Goal: Information Seeking & Learning: Find specific fact

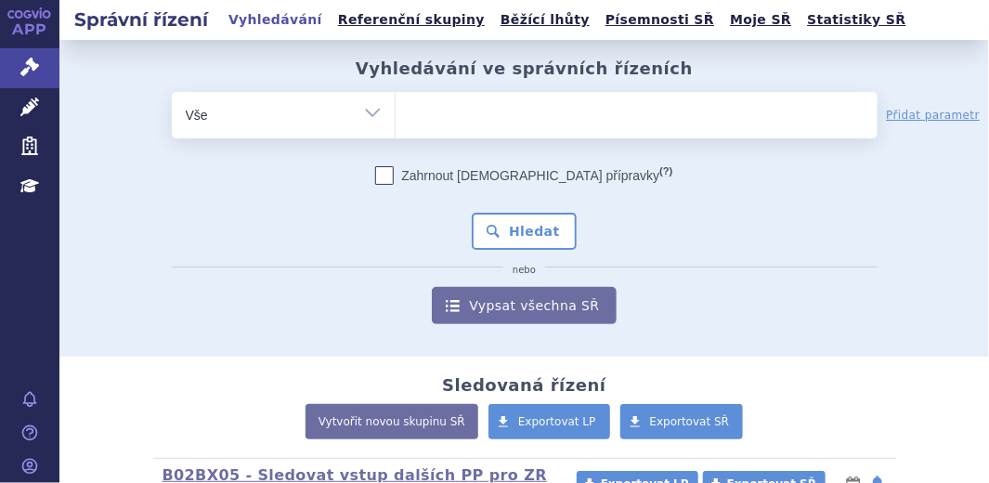
click at [409, 111] on input "search" at bounding box center [414, 112] width 10 height 23
paste input "0284915"
type input "0284915"
select select "0284915"
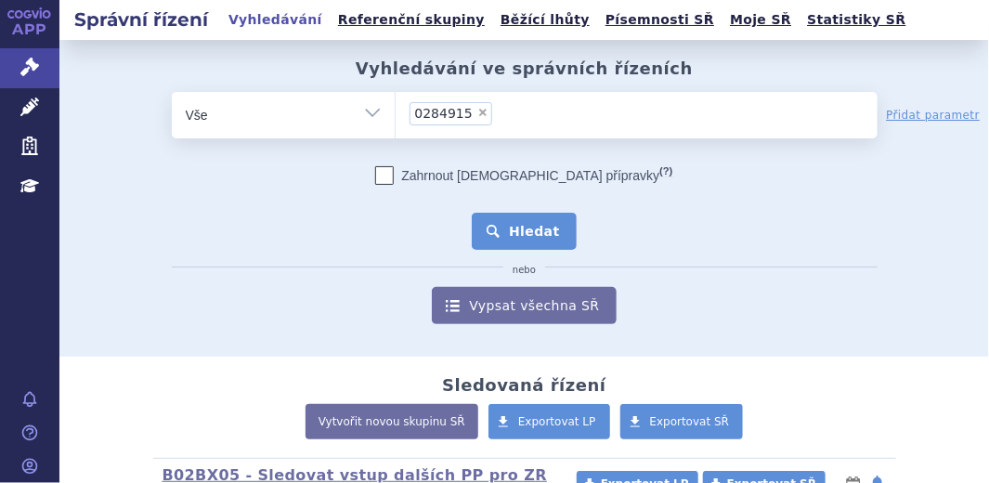
click at [529, 227] on button "Hledat" at bounding box center [524, 231] width 105 height 37
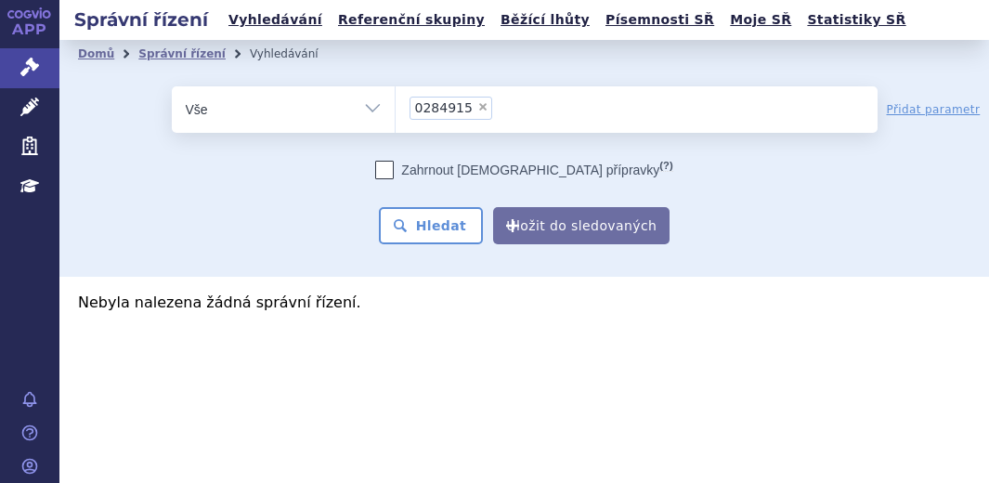
click at [476, 100] on li "× 0284915" at bounding box center [450, 108] width 83 height 23
click at [395, 100] on select "0284915" at bounding box center [395, 108] width 1 height 46
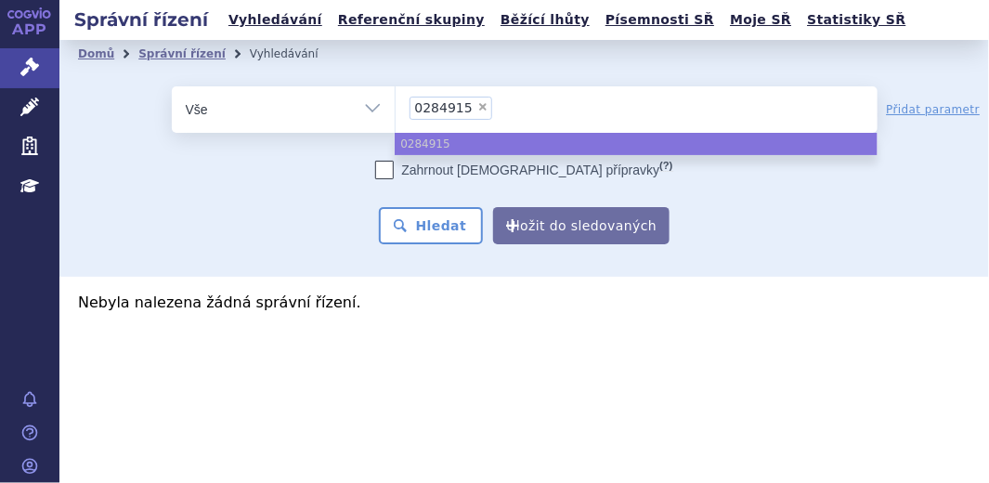
click at [394, 167] on icon at bounding box center [384, 170] width 19 height 19
click at [391, 168] on input "Zahrnout bratrské přípravky (?)" at bounding box center [385, 174] width 12 height 12
checkbox input "true"
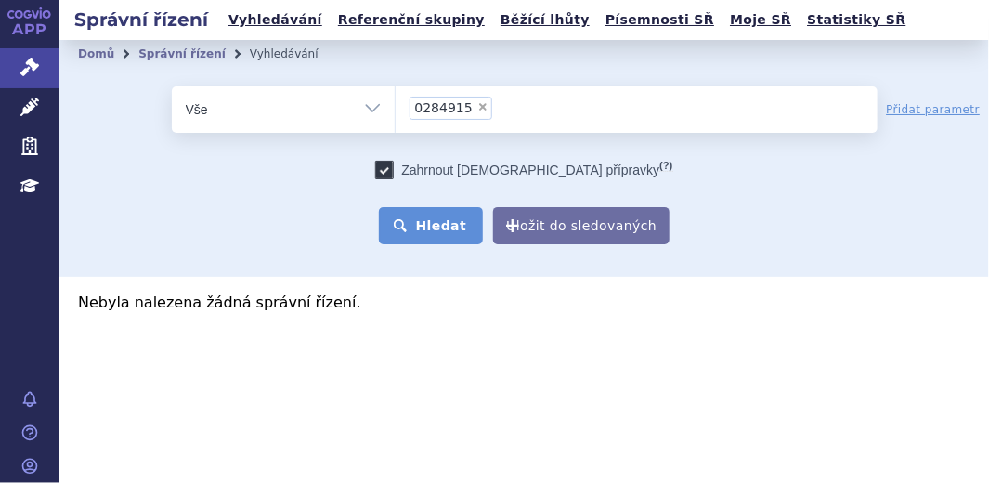
click at [473, 235] on button "Hledat" at bounding box center [431, 225] width 105 height 37
click at [480, 110] on li "× 0284915" at bounding box center [450, 108] width 83 height 23
click at [395, 110] on select "0284915" at bounding box center [395, 108] width 1 height 46
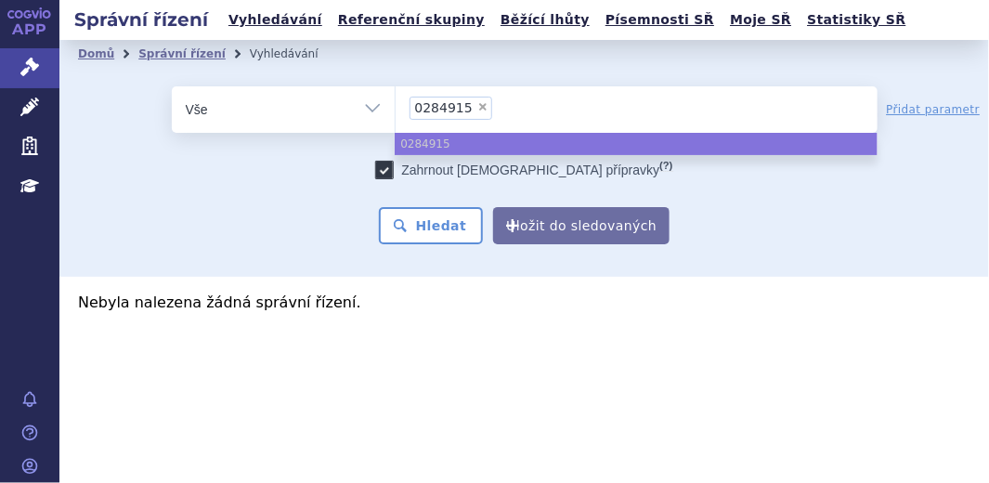
click at [477, 103] on span "×" at bounding box center [482, 106] width 11 height 11
click at [395, 103] on select "0284915" at bounding box center [395, 108] width 1 height 46
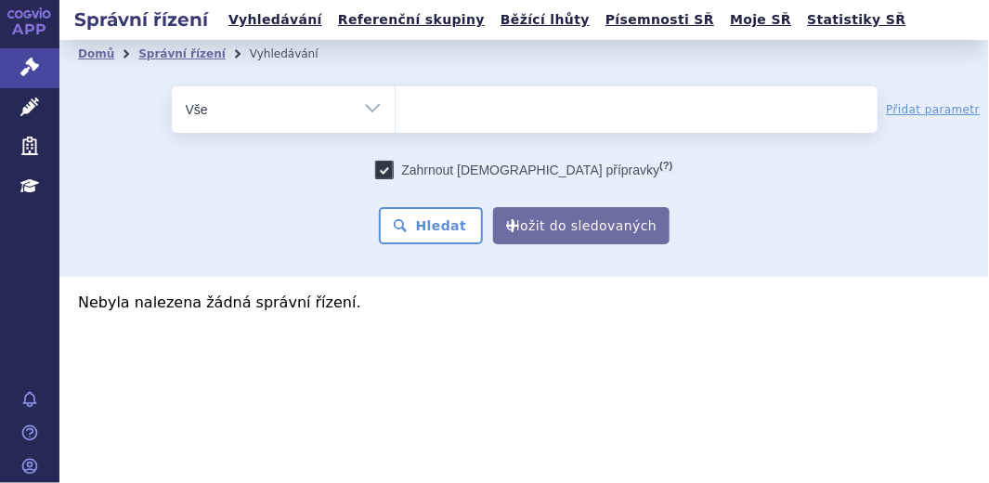
click at [407, 101] on ul at bounding box center [636, 105] width 482 height 39
click at [395, 101] on select "0284915" at bounding box center [395, 108] width 1 height 46
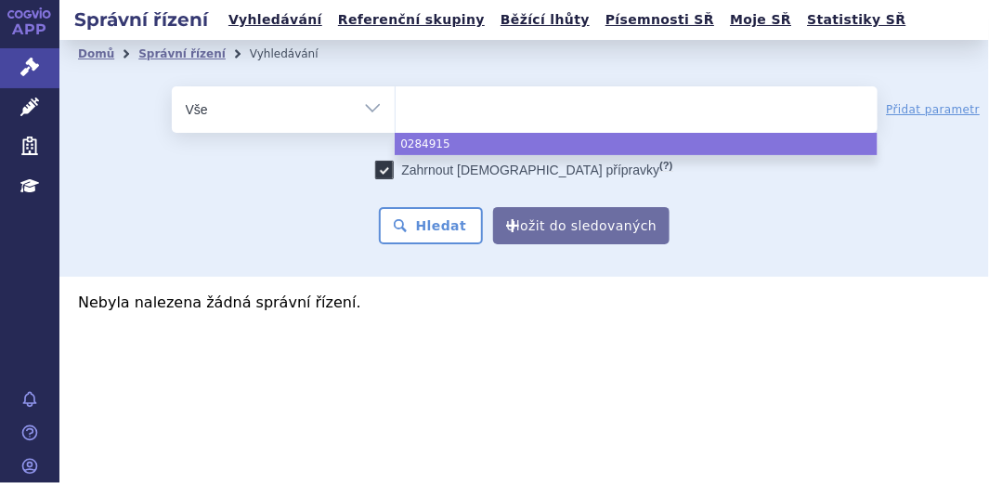
click at [434, 105] on ul at bounding box center [636, 105] width 482 height 39
click at [395, 105] on select "0284915" at bounding box center [395, 108] width 1 height 46
select select "0284915"
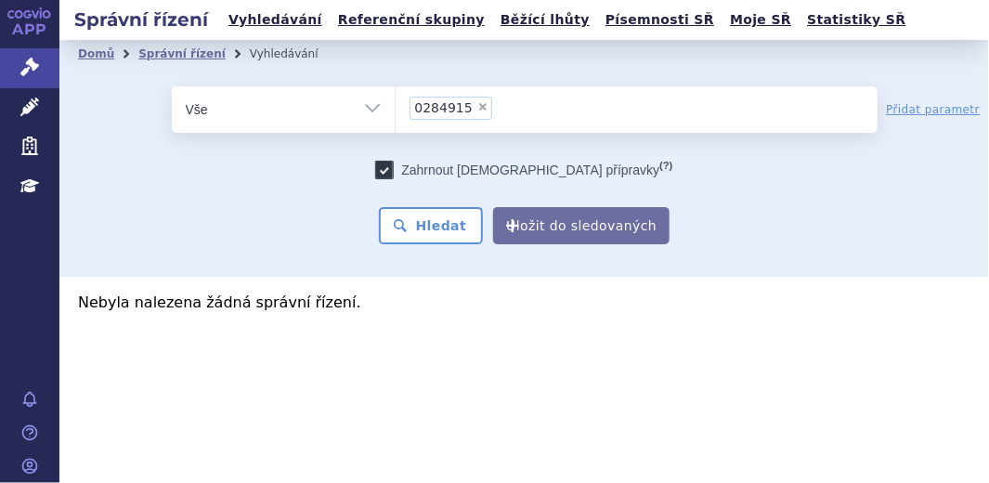
click at [477, 102] on span "×" at bounding box center [482, 106] width 11 height 11
click at [395, 102] on select "0284915" at bounding box center [395, 108] width 1 height 46
select select
type input "0284913"
select select "0284913"
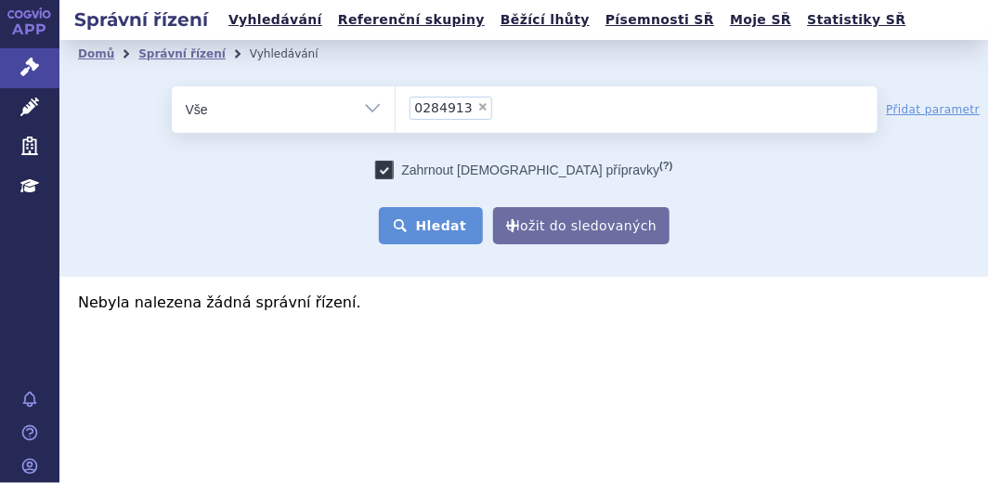
click at [416, 216] on button "Hledat" at bounding box center [431, 225] width 105 height 37
click at [435, 221] on button "Hledat" at bounding box center [431, 225] width 105 height 37
click at [477, 106] on span "×" at bounding box center [482, 106] width 11 height 11
click at [395, 106] on select "0284913" at bounding box center [395, 108] width 1 height 46
select select
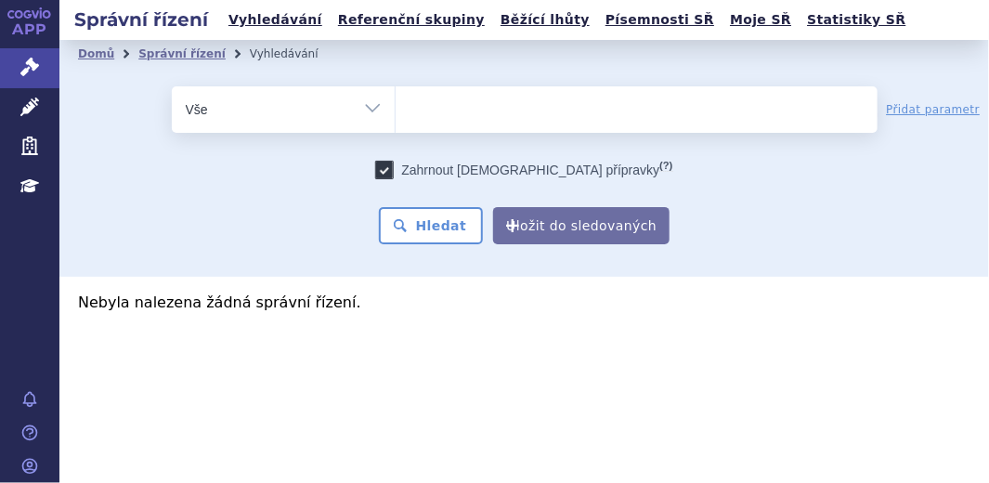
type input "0285869"
select select "0285869"
click at [442, 216] on button "Hledat" at bounding box center [431, 225] width 105 height 37
click at [474, 111] on li "× 0285869" at bounding box center [450, 108] width 83 height 23
click at [395, 111] on select "0285869" at bounding box center [395, 108] width 1 height 46
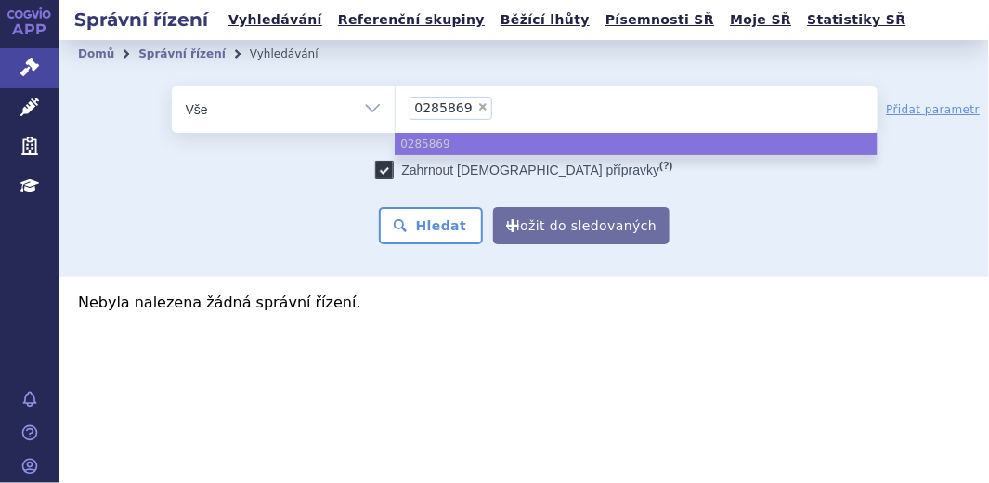
click at [477, 104] on span "×" at bounding box center [482, 106] width 11 height 11
click at [395, 104] on select "0285869" at bounding box center [395, 108] width 1 height 46
select select
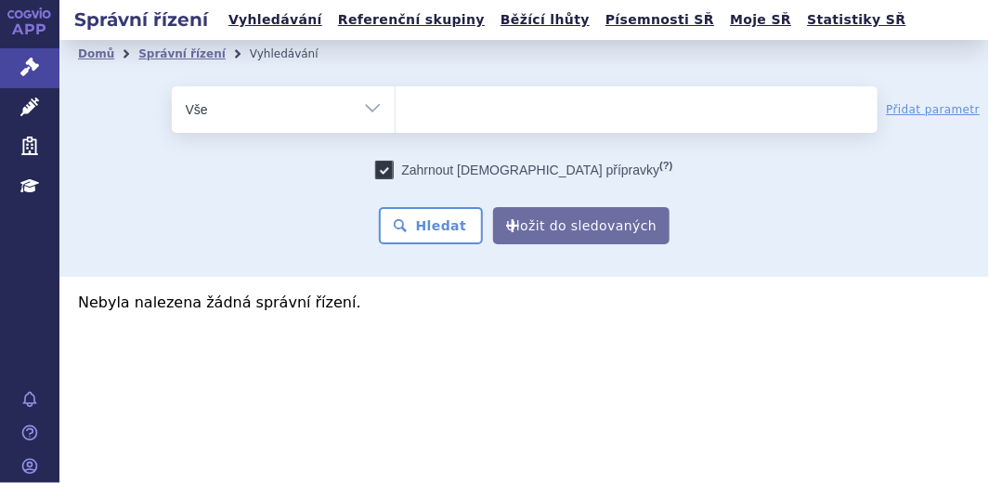
type input "0285871"
select select "0285871"
click at [438, 231] on button "Hledat" at bounding box center [431, 225] width 105 height 37
click at [477, 103] on span "×" at bounding box center [482, 106] width 11 height 11
click at [395, 103] on select "0285871" at bounding box center [395, 108] width 1 height 46
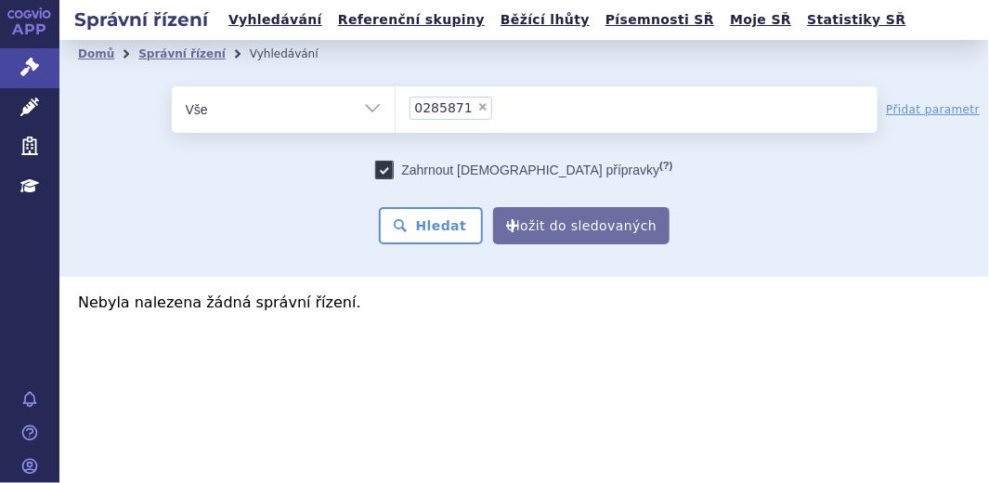
select select
type input "0285876"
select select "0285876"
click at [448, 222] on button "Hledat" at bounding box center [431, 225] width 105 height 37
click at [477, 102] on span "×" at bounding box center [482, 106] width 11 height 11
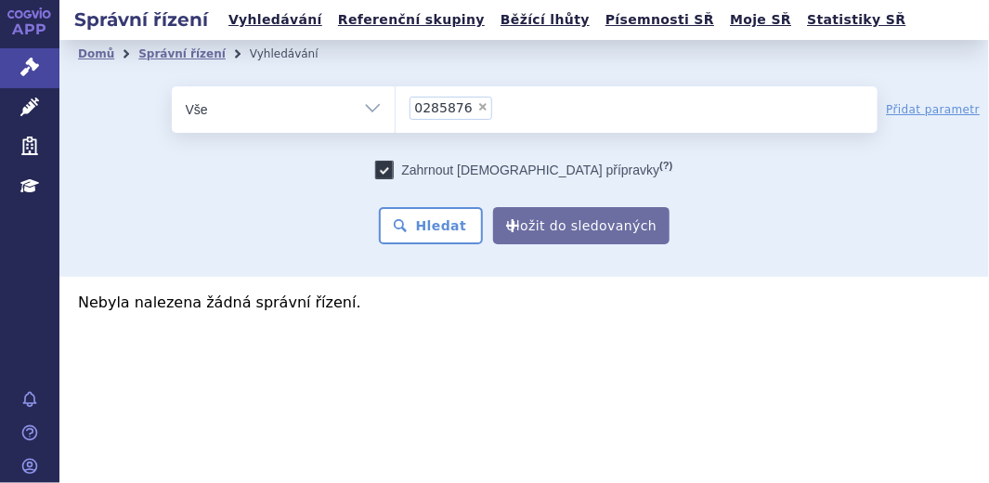
click at [395, 102] on select "0285876" at bounding box center [395, 108] width 1 height 46
select select
type input "0285879"
select select "0285879"
click at [465, 214] on button "Hledat" at bounding box center [431, 225] width 105 height 37
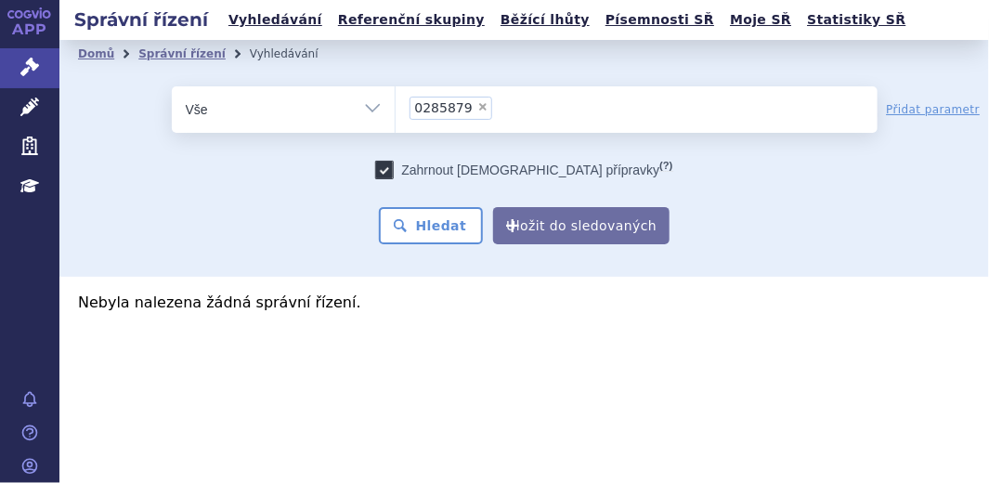
click at [477, 109] on span "×" at bounding box center [482, 106] width 11 height 11
click at [395, 109] on select "0285879" at bounding box center [395, 108] width 1 height 46
select select
type input "0285883"
select select "0285883"
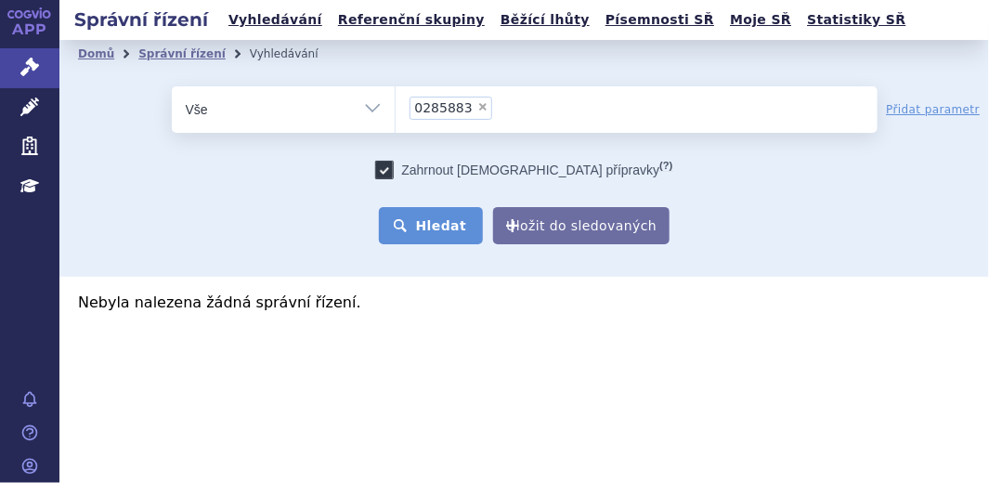
click at [444, 225] on button "Hledat" at bounding box center [431, 225] width 105 height 37
click at [477, 105] on span "×" at bounding box center [482, 106] width 11 height 11
click at [395, 105] on select "0285883" at bounding box center [395, 108] width 1 height 46
select select
type input "0285886"
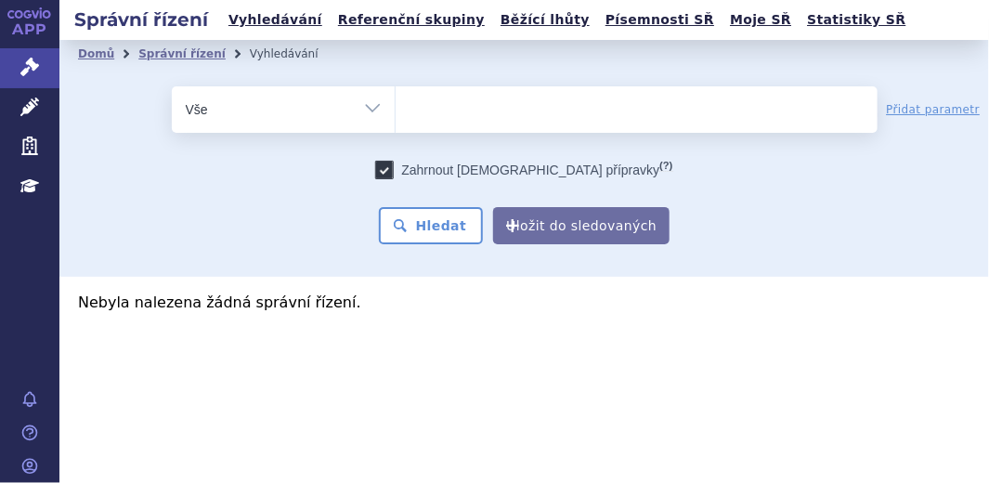
select select "0285886"
click at [475, 223] on button "Hledat" at bounding box center [431, 225] width 105 height 37
click at [477, 108] on span "×" at bounding box center [482, 106] width 11 height 11
click at [395, 108] on select "0285886" at bounding box center [395, 108] width 1 height 46
select select
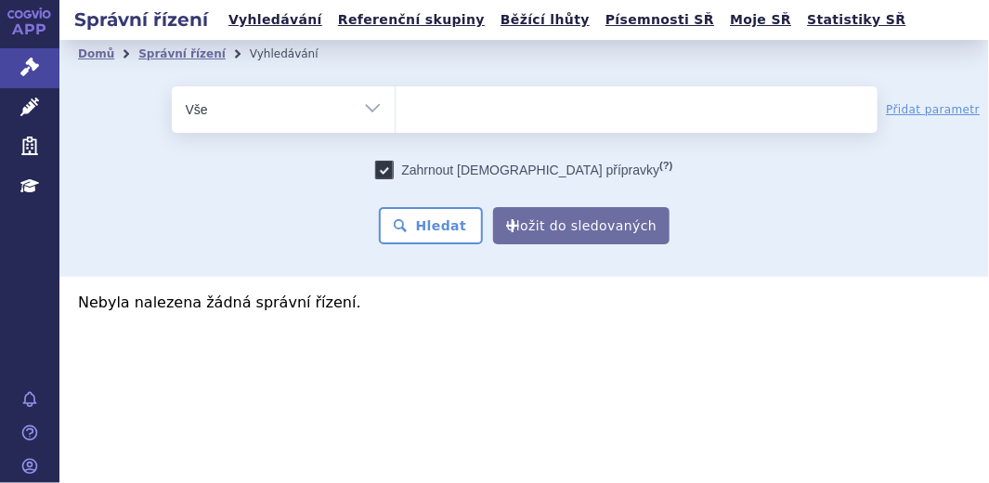
type input "0268344"
select select "0268344"
click at [459, 220] on button "Hledat" at bounding box center [431, 225] width 105 height 37
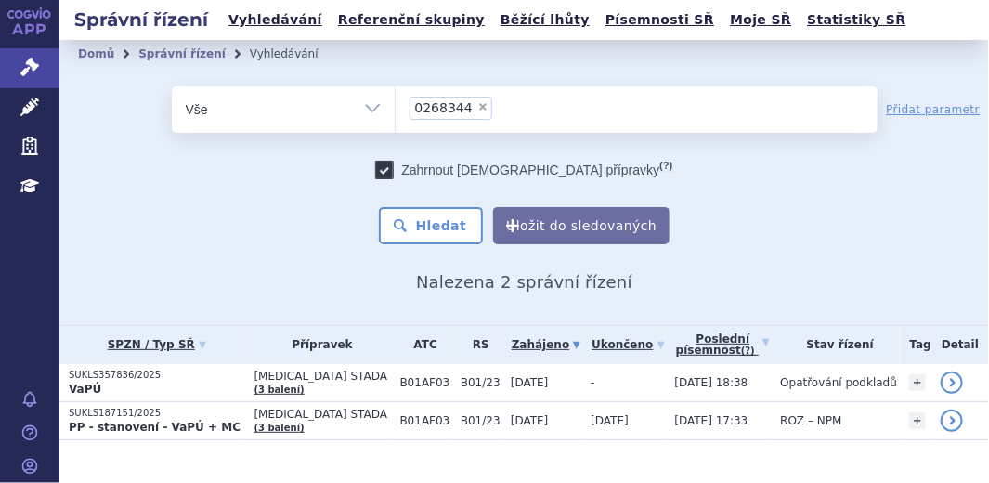
click at [477, 106] on span "×" at bounding box center [482, 106] width 11 height 11
click at [395, 106] on select "0268344" at bounding box center [395, 108] width 1 height 46
select select
type input "0272686"
select select "0272686"
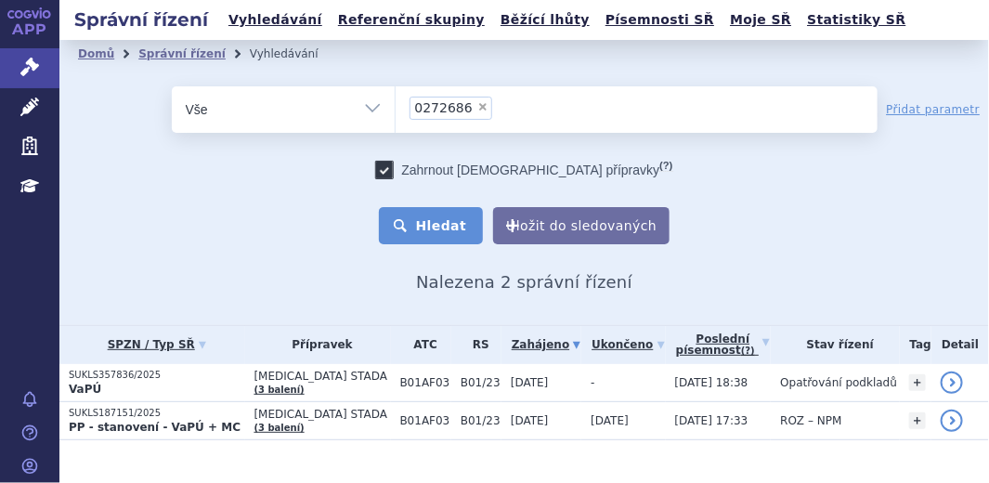
click at [454, 217] on button "Hledat" at bounding box center [431, 225] width 105 height 37
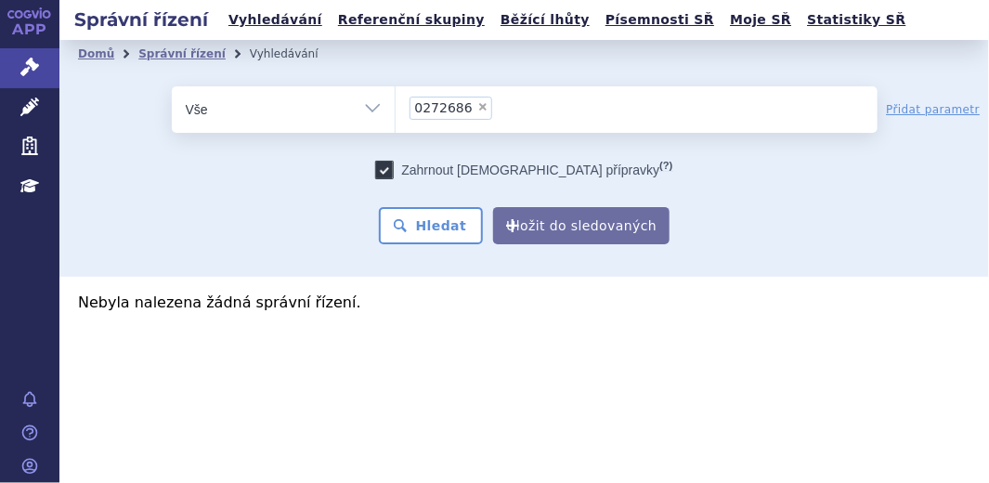
click at [477, 108] on span "×" at bounding box center [482, 106] width 11 height 11
click at [395, 108] on select "0272686" at bounding box center [395, 108] width 1 height 46
select select
click at [420, 114] on ul at bounding box center [636, 105] width 482 height 39
click at [395, 114] on select "0272686" at bounding box center [395, 108] width 1 height 46
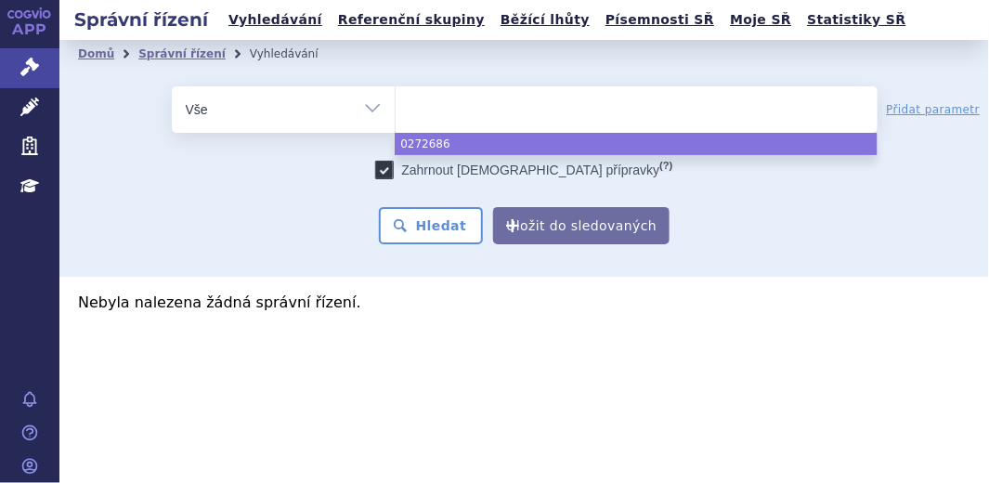
paste input "0272687"
type input "0272687"
select select "0272687"
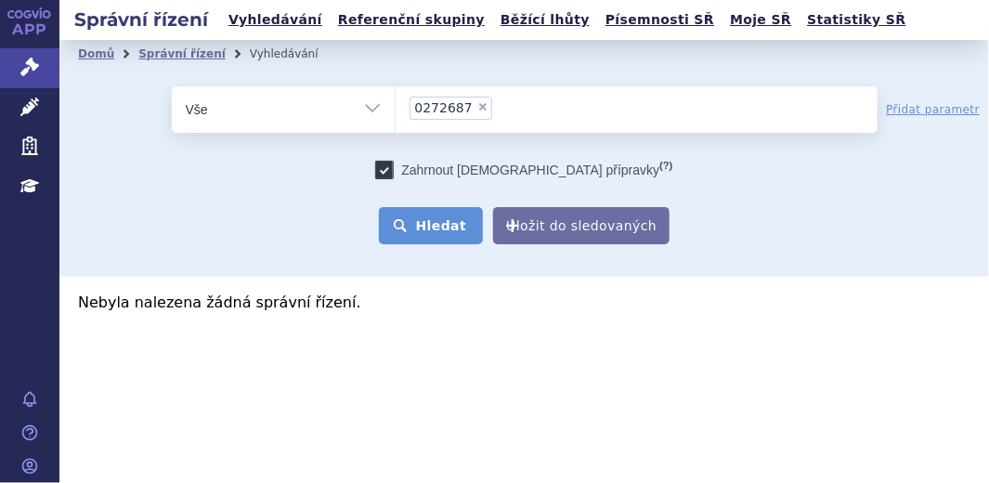
click at [455, 224] on button "Hledat" at bounding box center [431, 225] width 105 height 37
click at [477, 102] on span "×" at bounding box center [482, 106] width 11 height 11
click at [395, 102] on select "0272687" at bounding box center [395, 108] width 1 height 46
select select
type input "0272688"
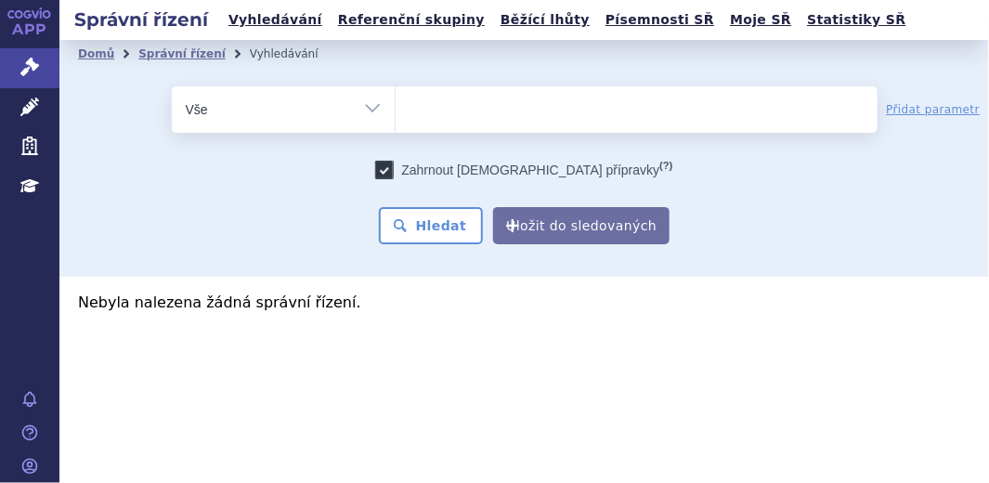
select select "0272688"
click at [441, 216] on button "Hledat" at bounding box center [431, 225] width 105 height 37
click at [477, 109] on span "×" at bounding box center [482, 106] width 11 height 11
click at [395, 109] on select "0272688" at bounding box center [395, 108] width 1 height 46
select select
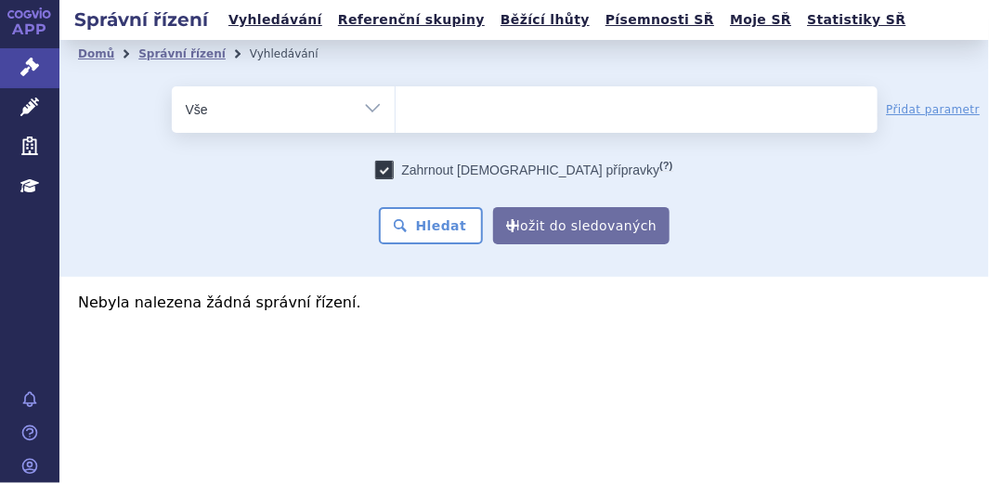
type input "0272689"
select select "0272689"
click at [463, 231] on button "Hledat" at bounding box center [431, 225] width 105 height 37
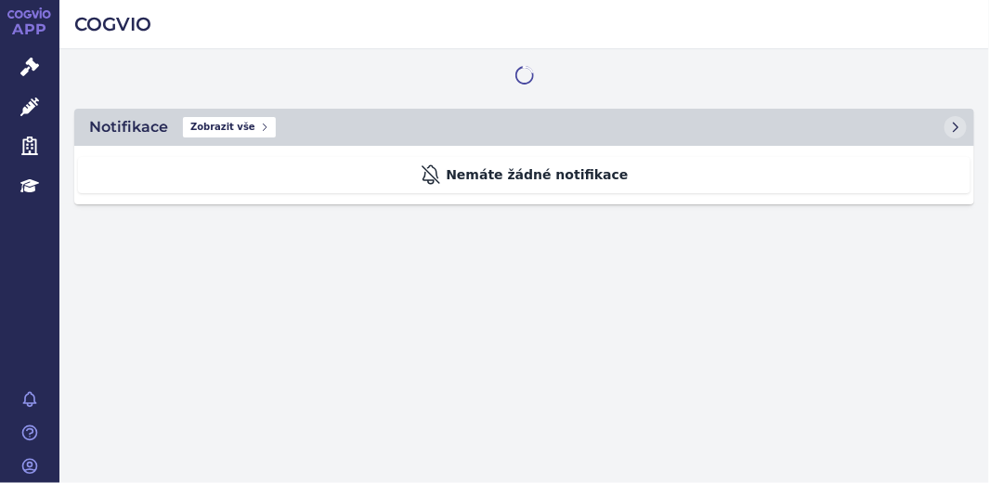
click at [19, 106] on link "Léčivé přípravky" at bounding box center [29, 107] width 59 height 39
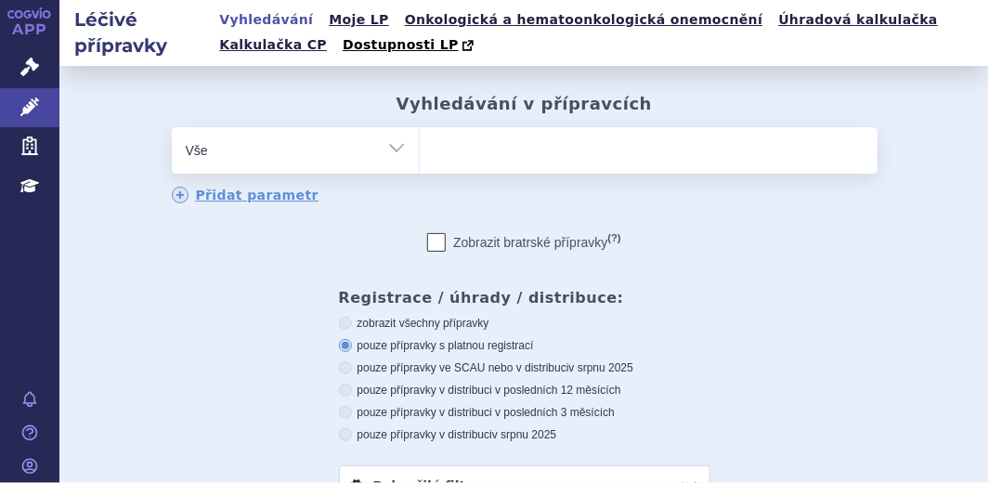
click at [434, 156] on input "search" at bounding box center [439, 147] width 10 height 23
paste input "0272687"
type input "0272687"
select select "0272687"
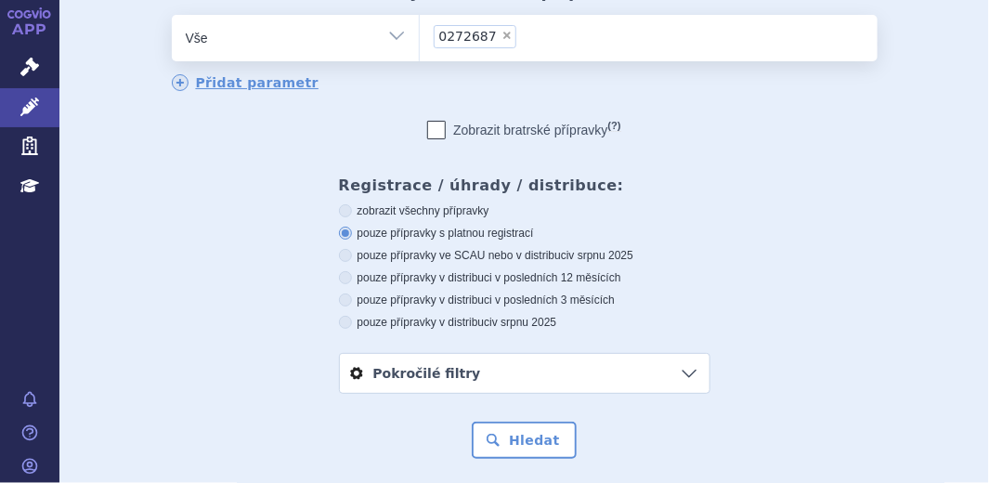
scroll to position [142, 0]
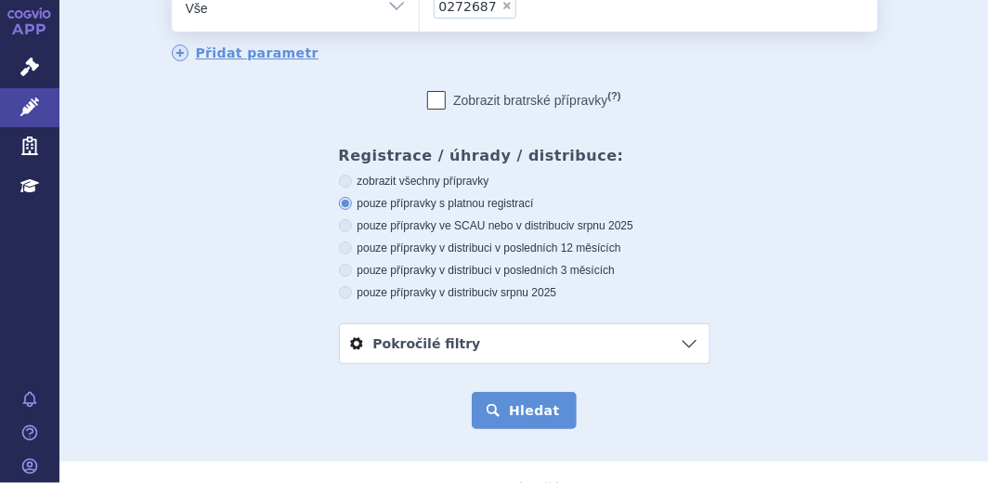
click at [546, 414] on button "Hledat" at bounding box center [524, 410] width 105 height 37
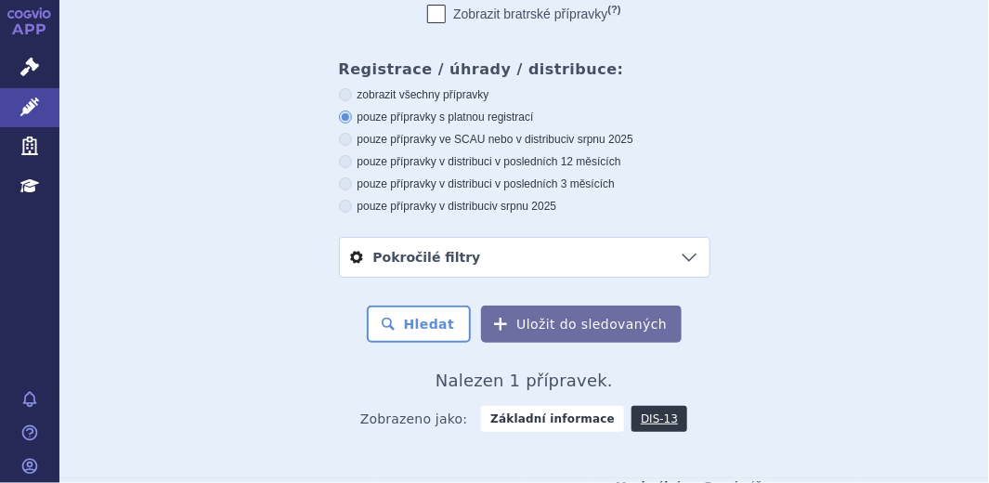
scroll to position [465, 0]
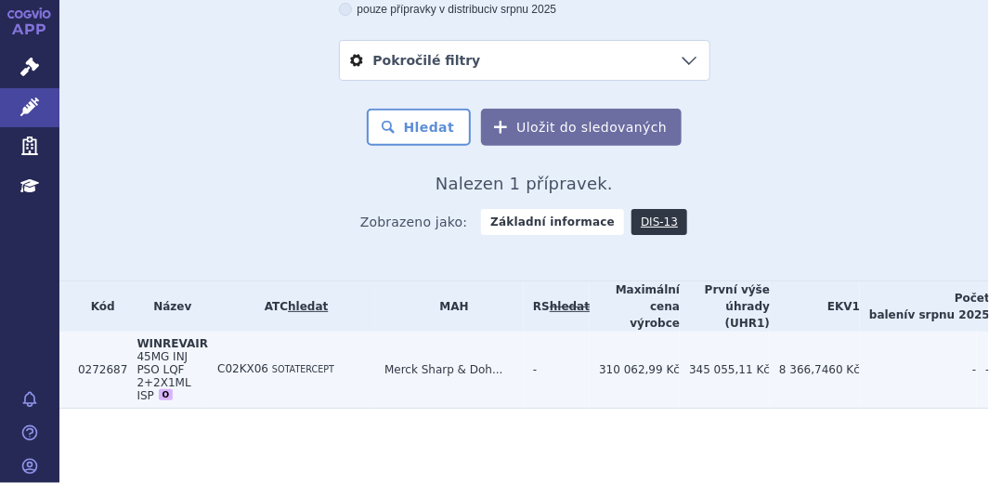
click at [112, 367] on td "0272687" at bounding box center [98, 369] width 58 height 77
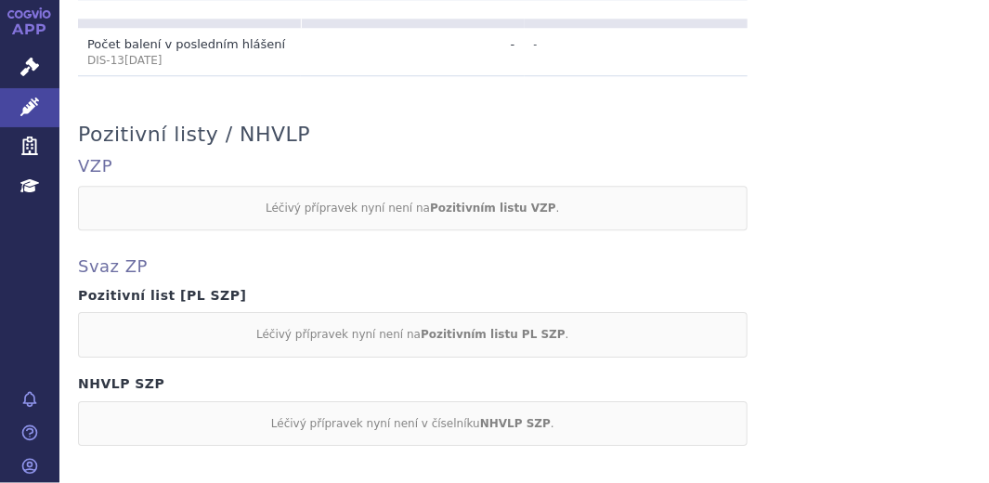
scroll to position [1772, 0]
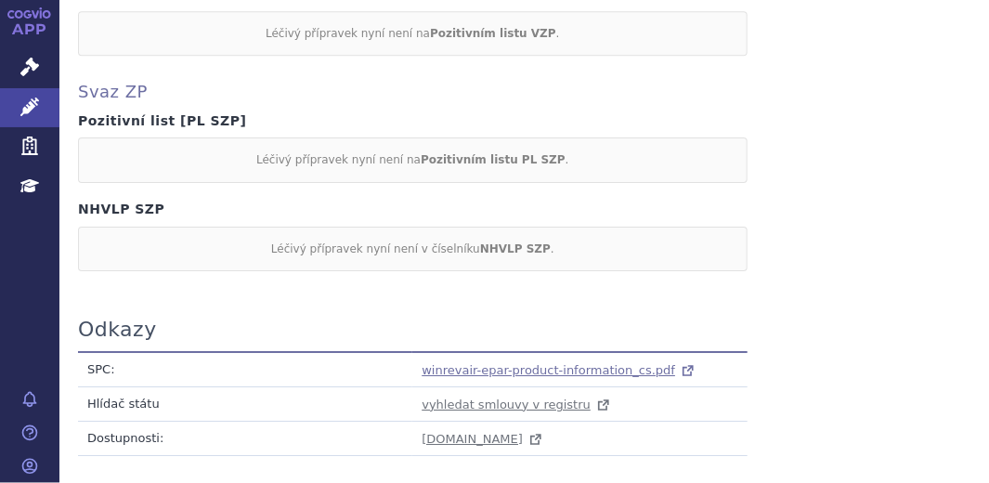
click at [544, 366] on span "winrevair-epar-product-information_cs.pdf" at bounding box center [547, 370] width 253 height 14
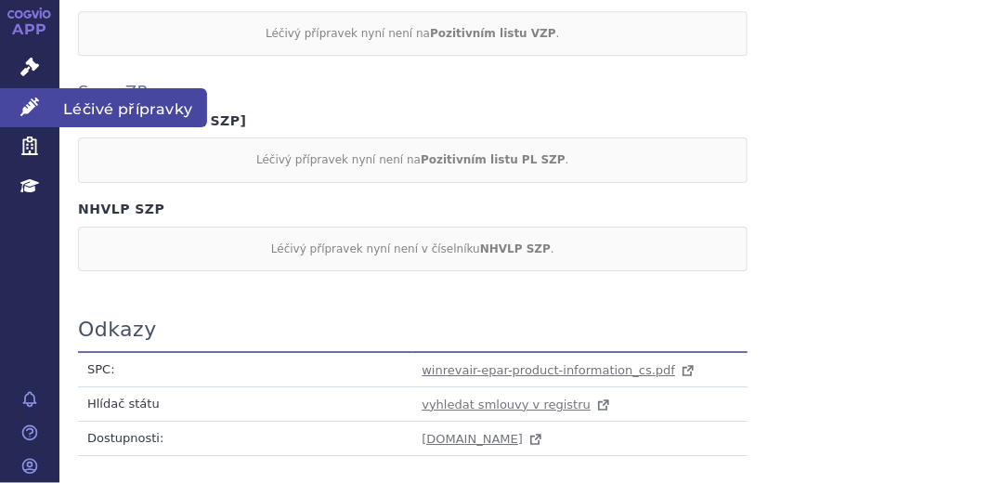
click at [33, 112] on icon at bounding box center [29, 106] width 19 height 19
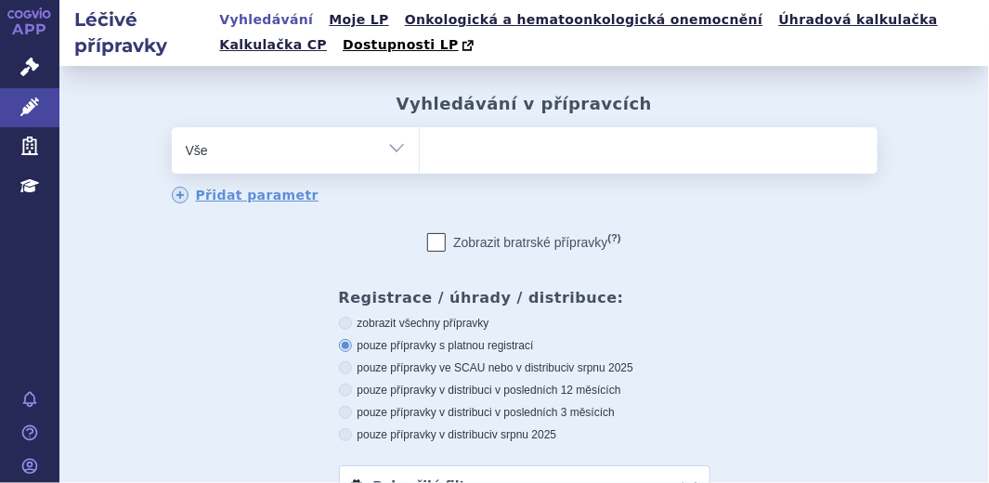
click at [450, 145] on ul at bounding box center [649, 146] width 458 height 39
click at [420, 145] on select at bounding box center [419, 149] width 1 height 46
paste input "0272688"
type input "0272688"
select select "0272688"
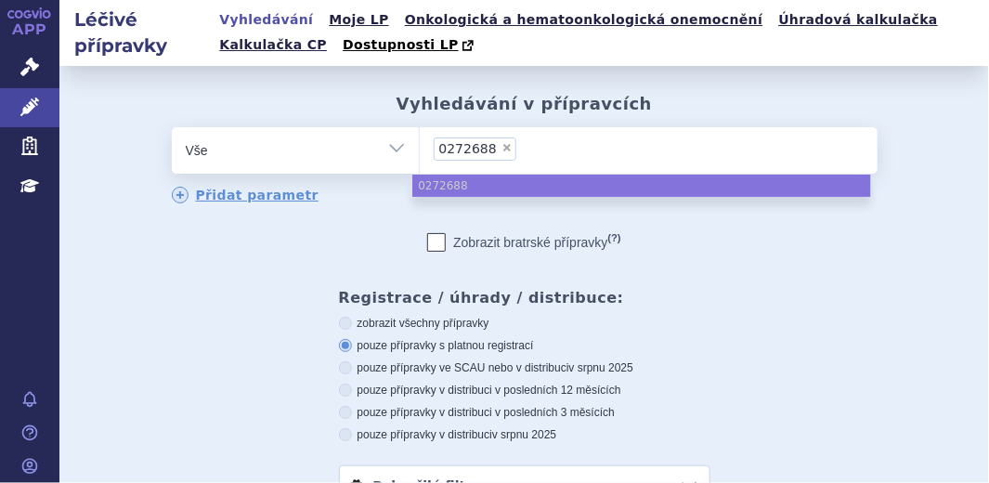
click at [540, 154] on ul "× 0272688" at bounding box center [649, 147] width 458 height 41
click at [420, 154] on select "0272688" at bounding box center [419, 149] width 1 height 46
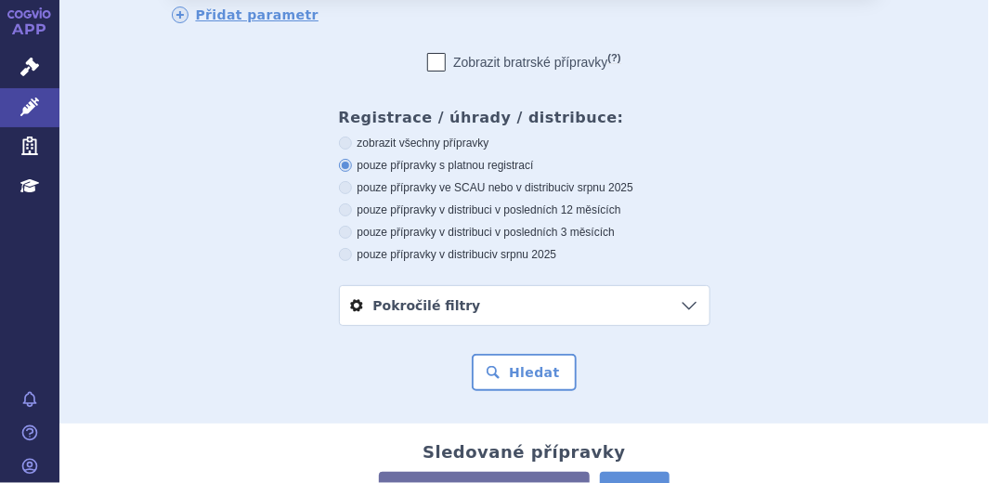
scroll to position [216, 0]
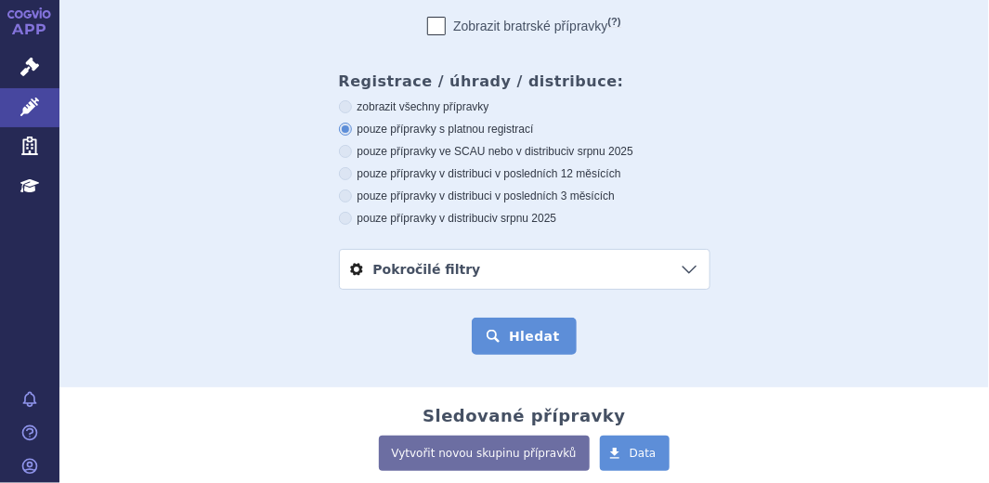
click at [515, 340] on button "Hledat" at bounding box center [524, 335] width 105 height 37
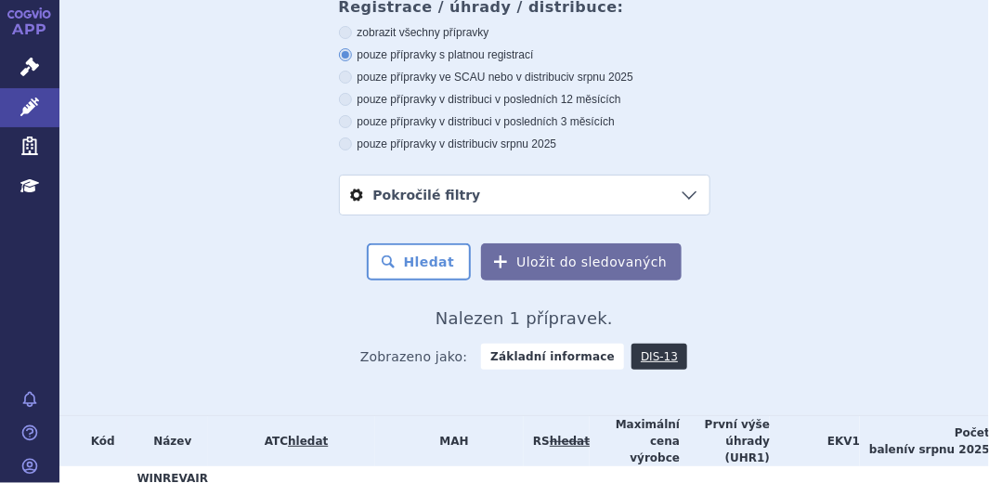
scroll to position [465, 0]
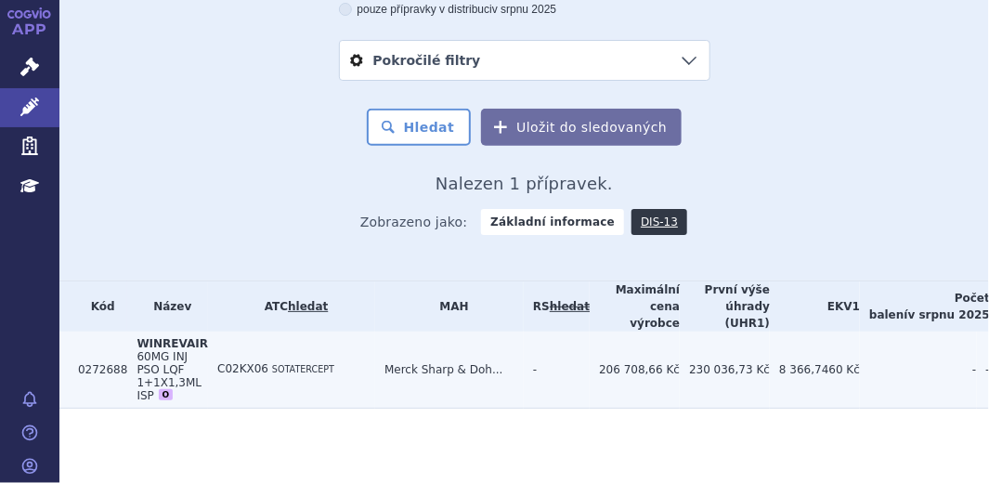
click at [157, 361] on span "60MG INJ PSO LQF 1+1X1,3ML ISP" at bounding box center [168, 376] width 65 height 52
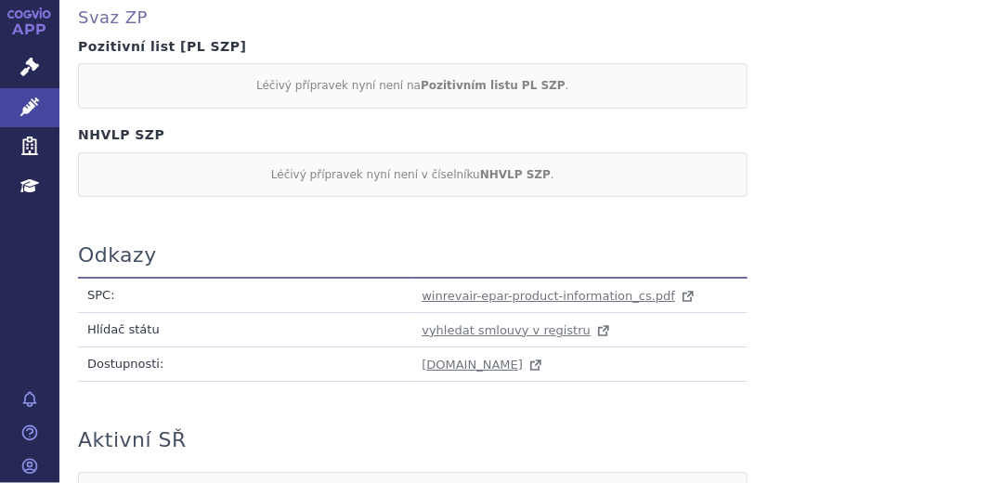
scroll to position [1856, 0]
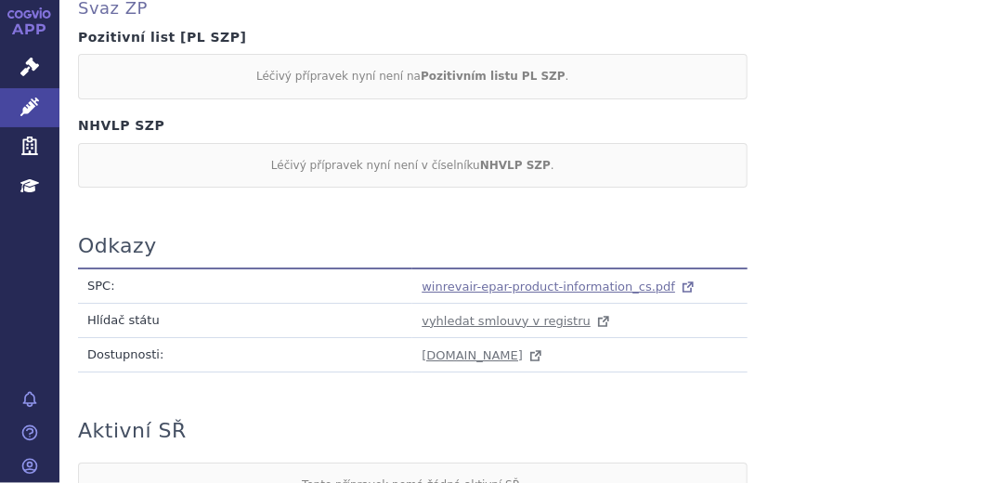
click at [497, 279] on span "winrevair-epar-product-information_cs.pdf" at bounding box center [547, 286] width 253 height 14
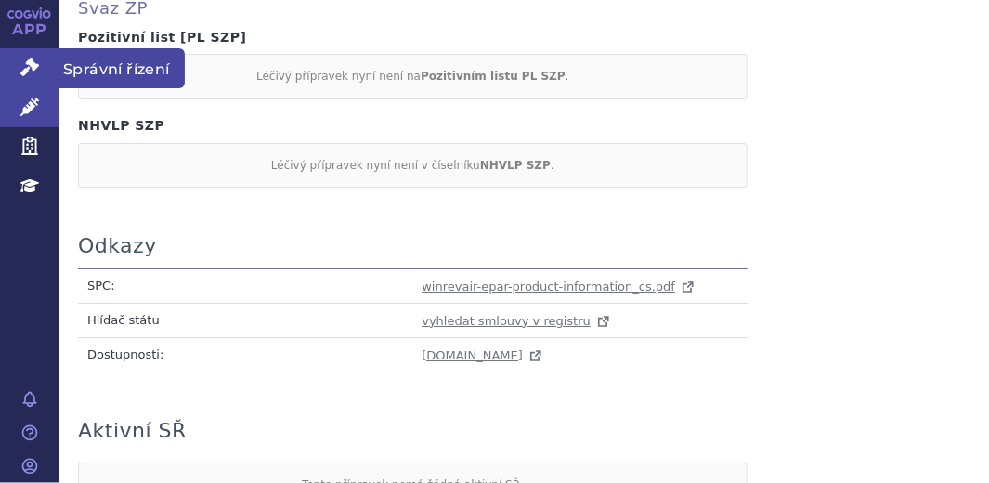
click at [32, 67] on icon at bounding box center [29, 67] width 19 height 19
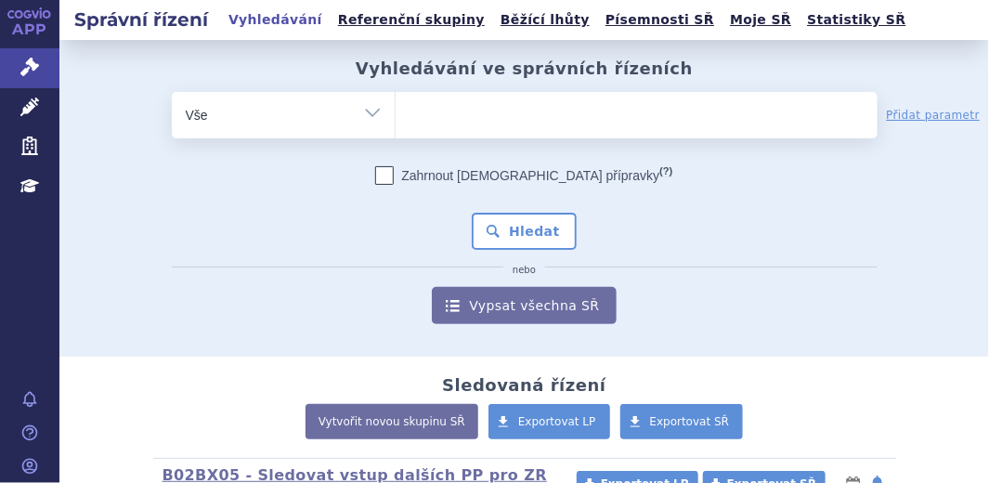
type input "0261081"
select select "0261081"
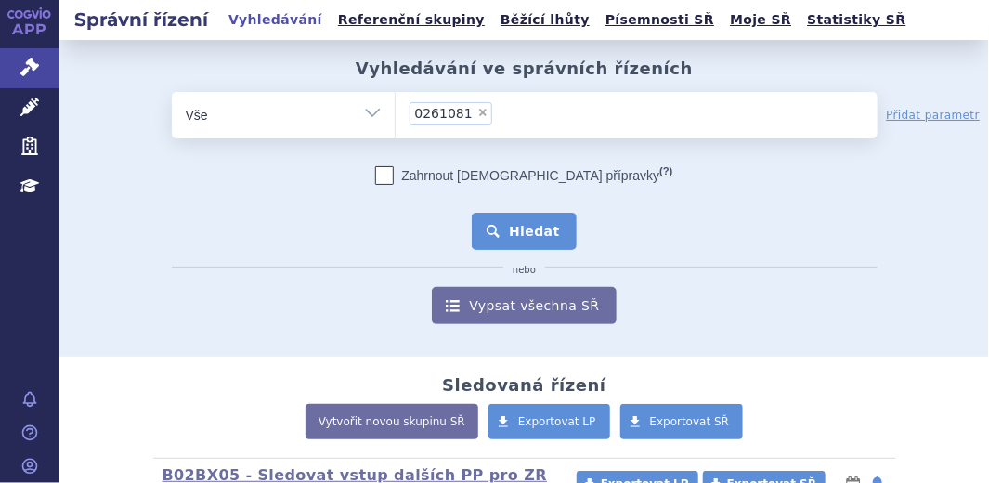
click at [545, 223] on button "Hledat" at bounding box center [524, 231] width 105 height 37
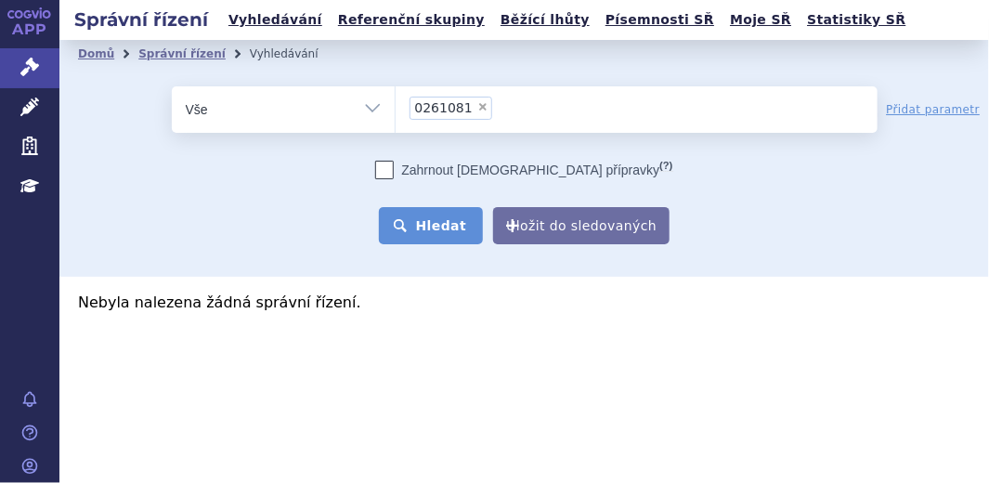
click at [461, 225] on button "Hledat" at bounding box center [431, 225] width 105 height 37
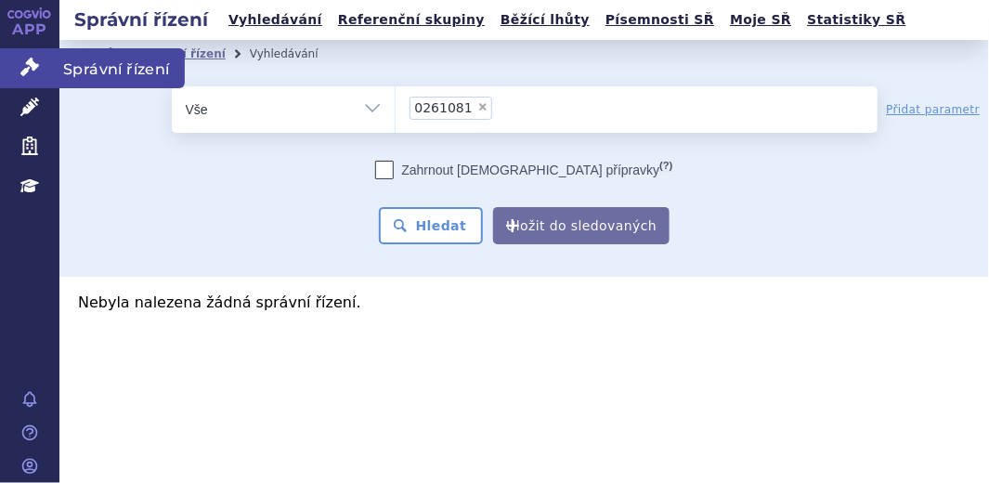
click at [32, 70] on icon at bounding box center [29, 67] width 19 height 19
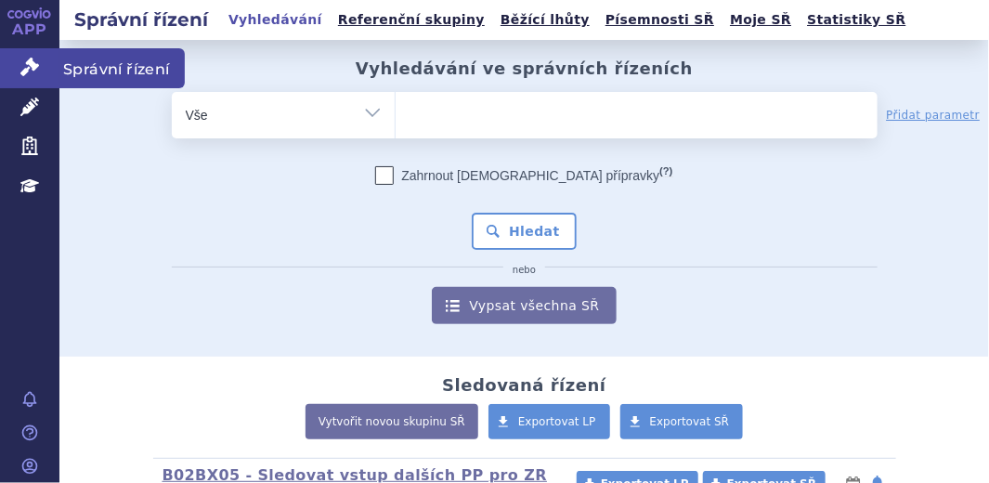
click at [21, 67] on icon at bounding box center [29, 67] width 19 height 19
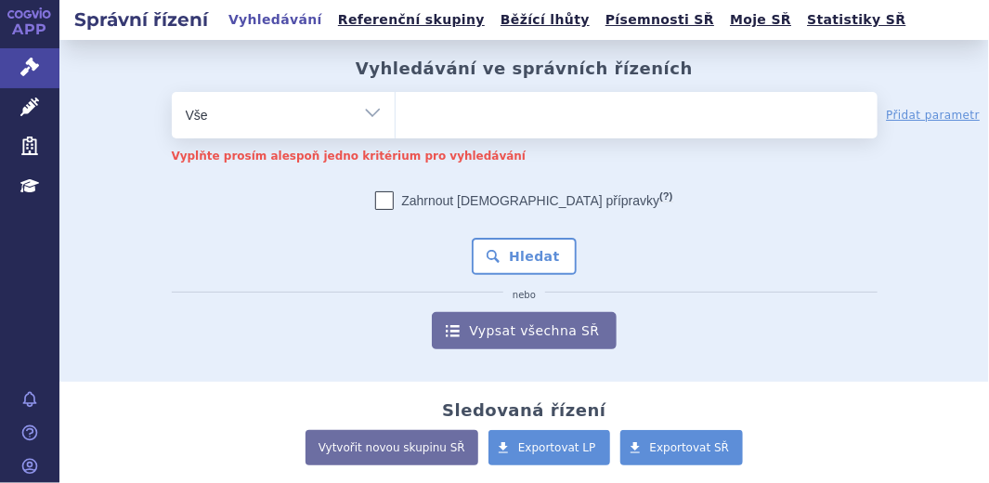
click at [417, 110] on ul at bounding box center [636, 111] width 482 height 39
click at [395, 110] on select at bounding box center [395, 114] width 1 height 46
paste input "0261081"
type input "0261081"
select select "0261081"
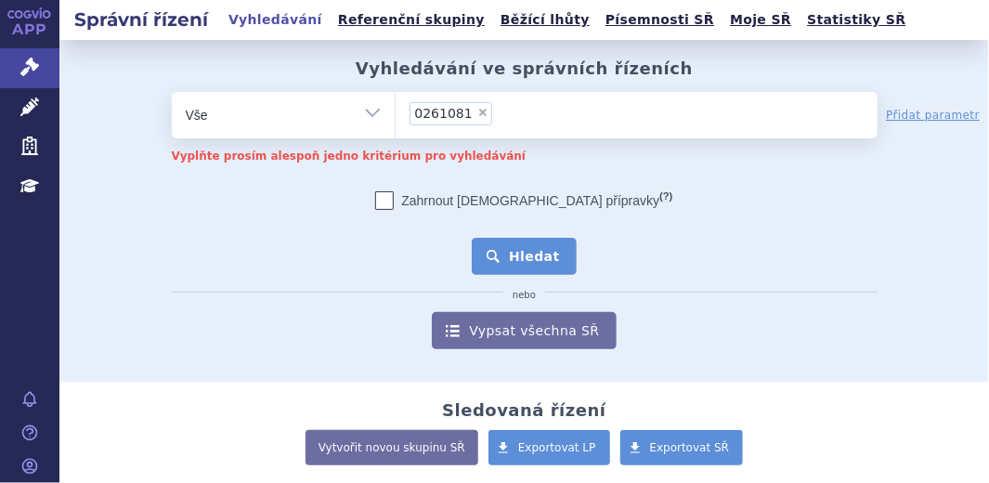
click at [525, 250] on button "Hledat" at bounding box center [524, 256] width 105 height 37
